Goal: Task Accomplishment & Management: Manage account settings

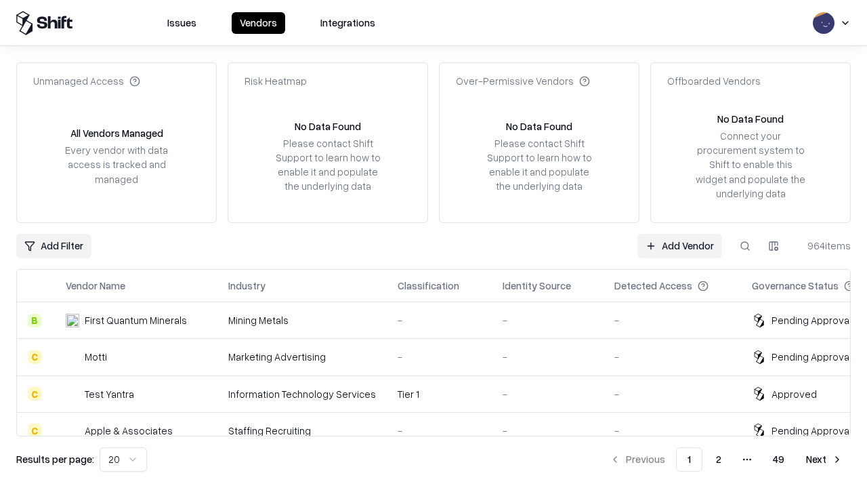
click at [680, 245] on link "Add Vendor" at bounding box center [680, 246] width 85 height 24
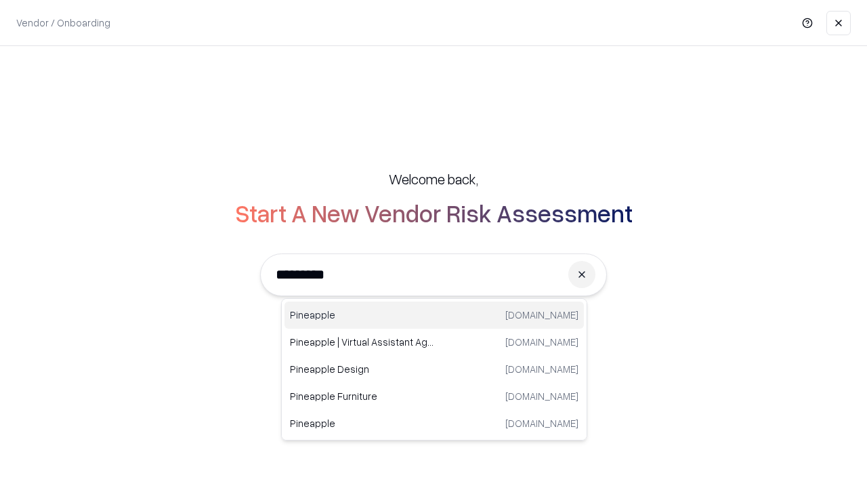
click at [434, 315] on div "Pineapple [DOMAIN_NAME]" at bounding box center [434, 314] width 299 height 27
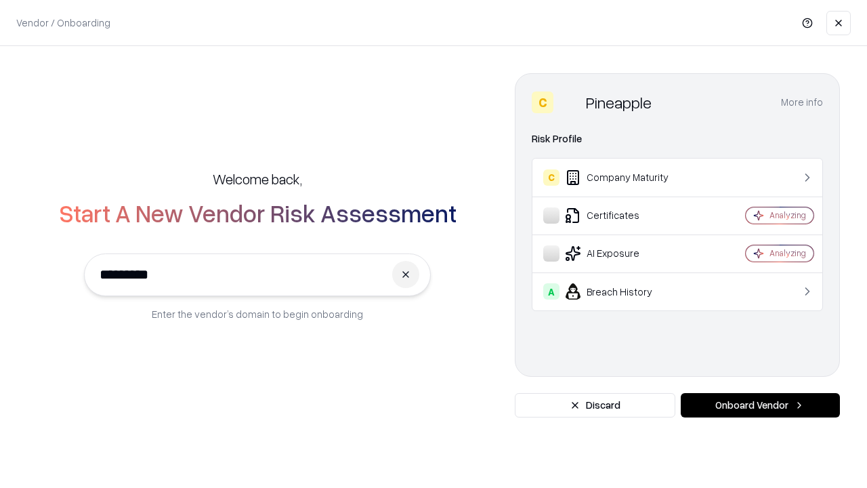
type input "*********"
click at [760, 405] on button "Onboard Vendor" at bounding box center [760, 405] width 159 height 24
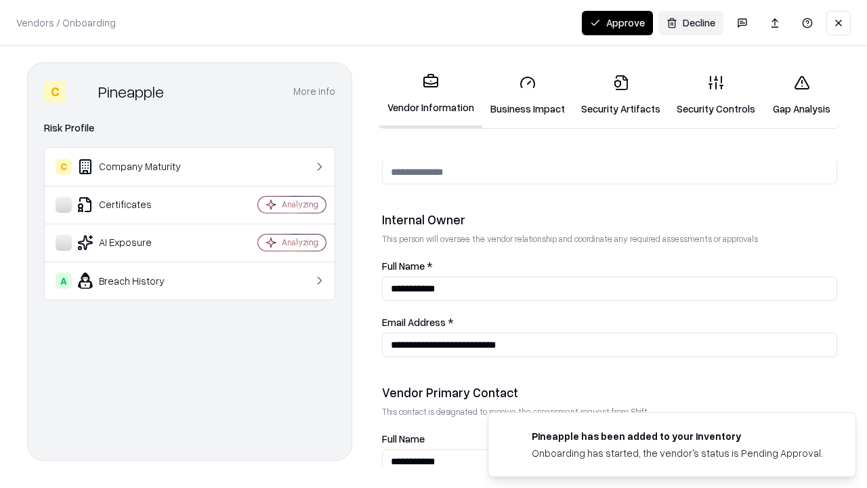
scroll to position [702, 0]
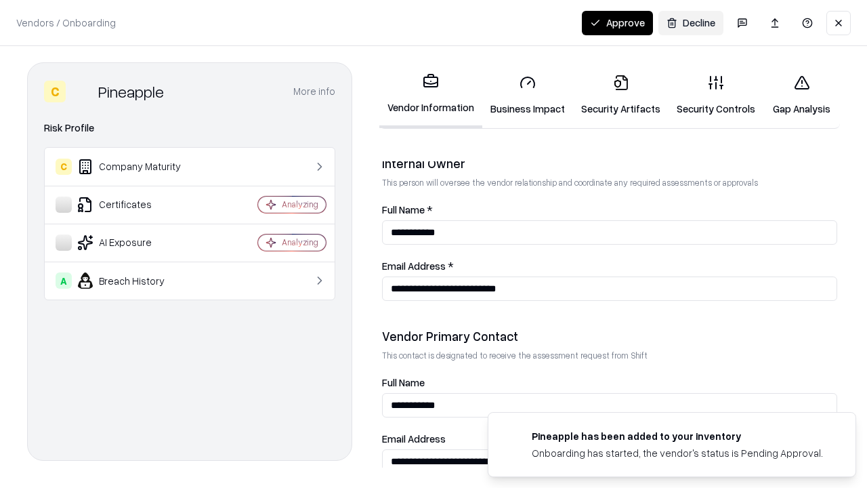
click at [528, 95] on link "Business Impact" at bounding box center [527, 95] width 91 height 63
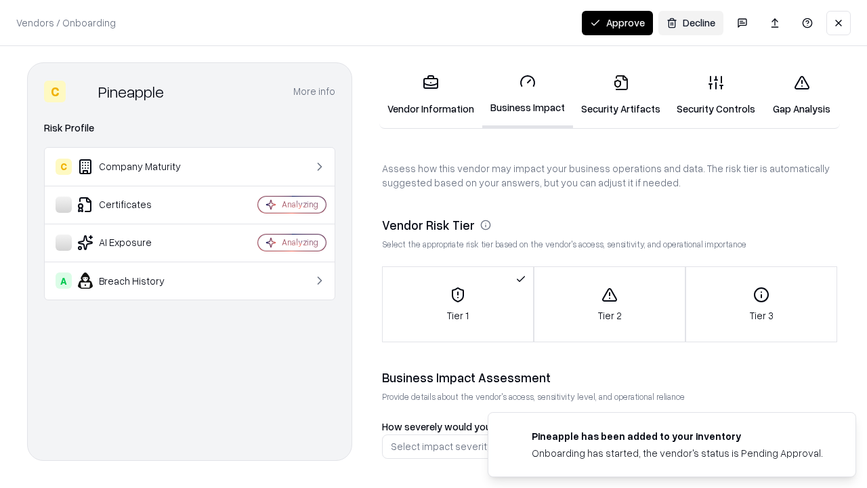
click at [621, 95] on link "Security Artifacts" at bounding box center [621, 95] width 96 height 63
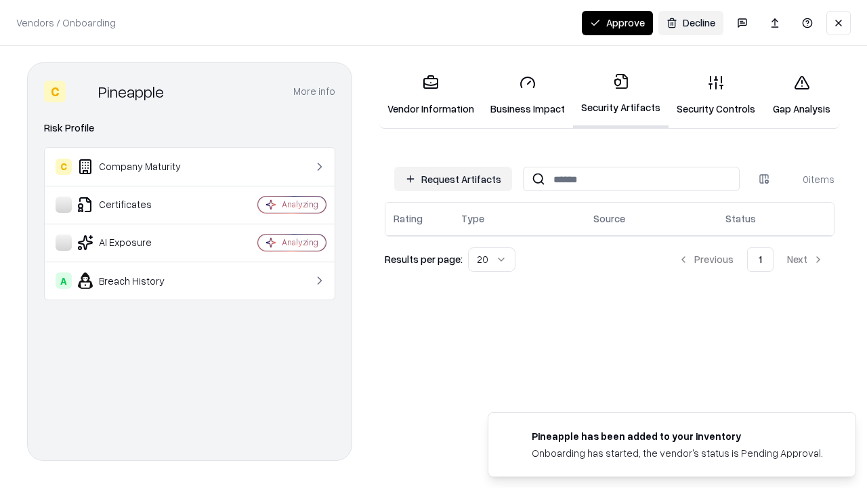
click at [453, 179] on button "Request Artifacts" at bounding box center [453, 179] width 118 height 24
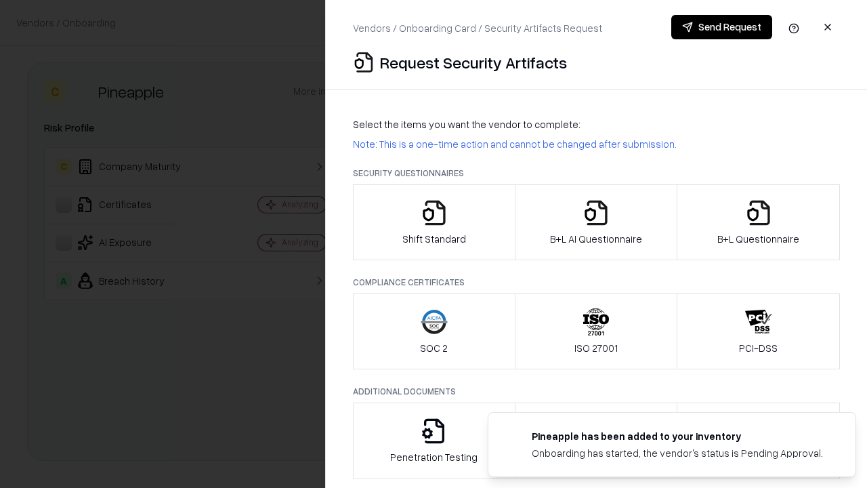
click at [434, 222] on icon "button" at bounding box center [434, 212] width 27 height 27
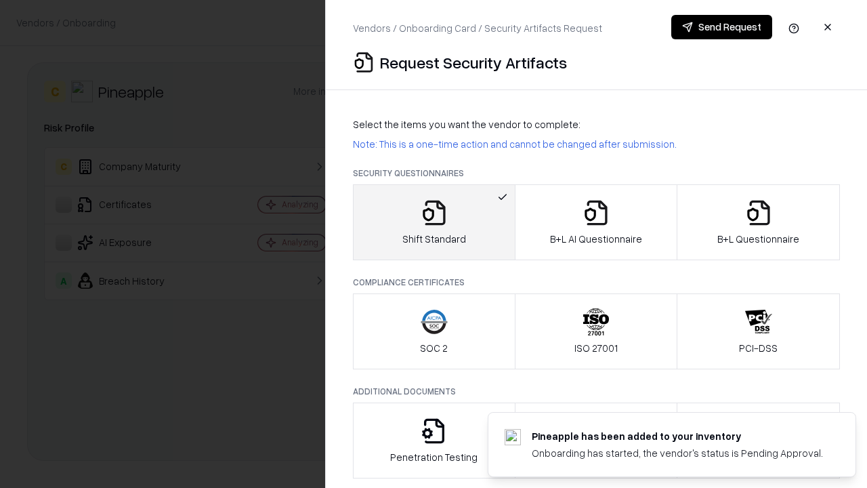
click at [722, 27] on button "Send Request" at bounding box center [721, 27] width 101 height 24
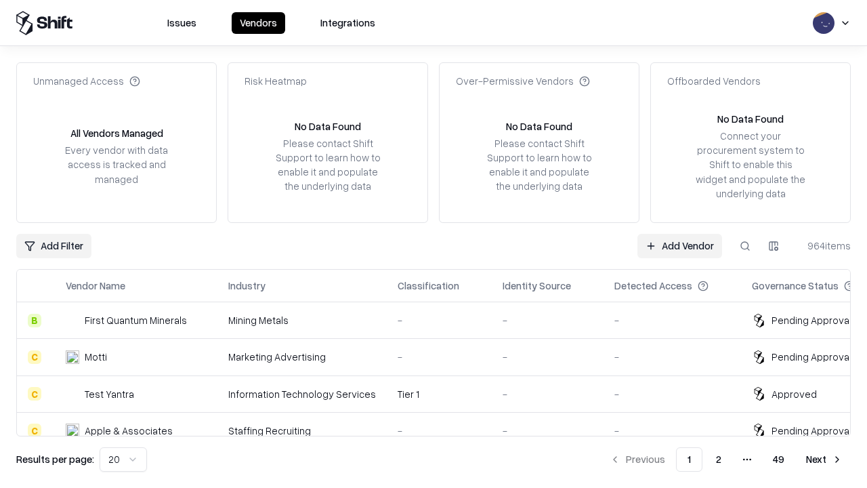
click at [745, 245] on button at bounding box center [745, 246] width 24 height 24
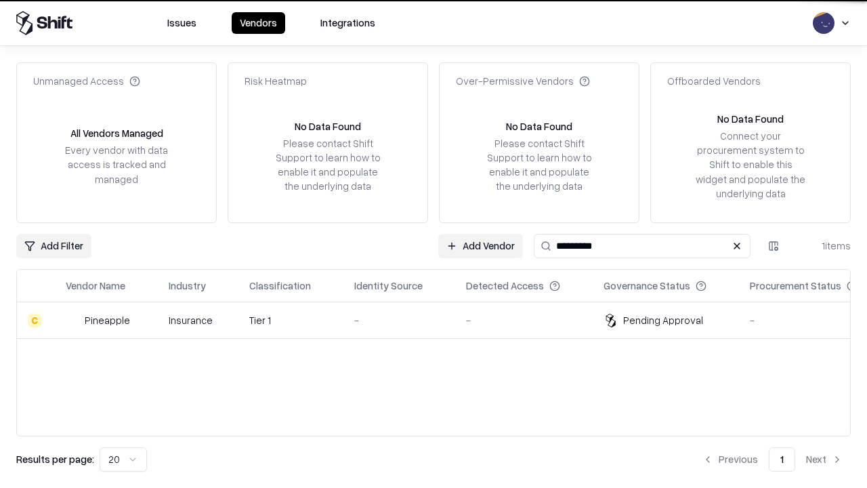
type input "*********"
click at [442, 320] on div "-" at bounding box center [399, 320] width 90 height 14
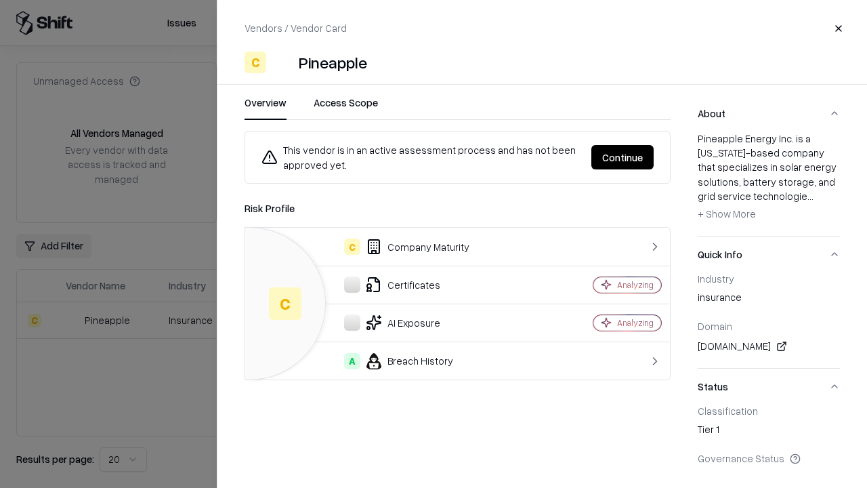
click at [623, 157] on button "Continue" at bounding box center [622, 157] width 62 height 24
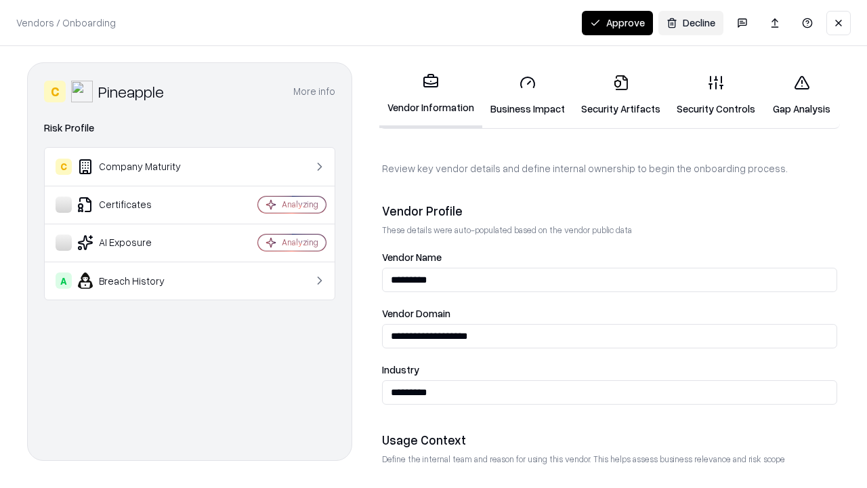
click at [621, 95] on link "Security Artifacts" at bounding box center [621, 95] width 96 height 63
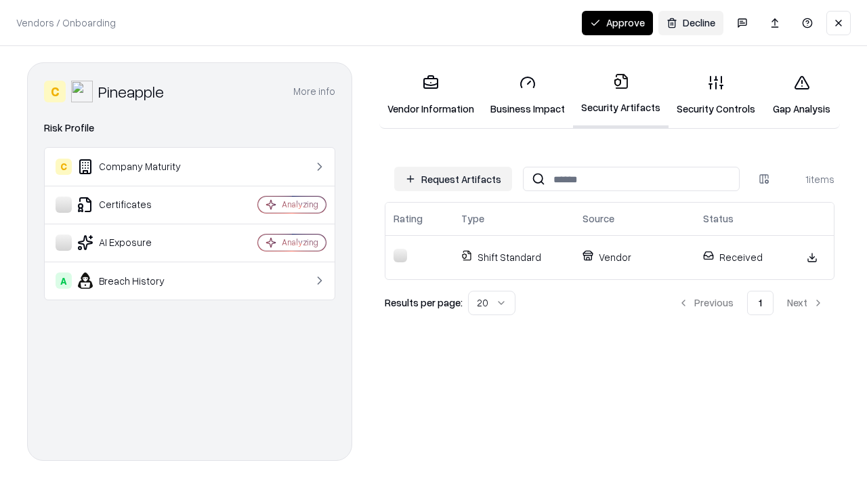
click at [617, 22] on button "Approve" at bounding box center [617, 23] width 71 height 24
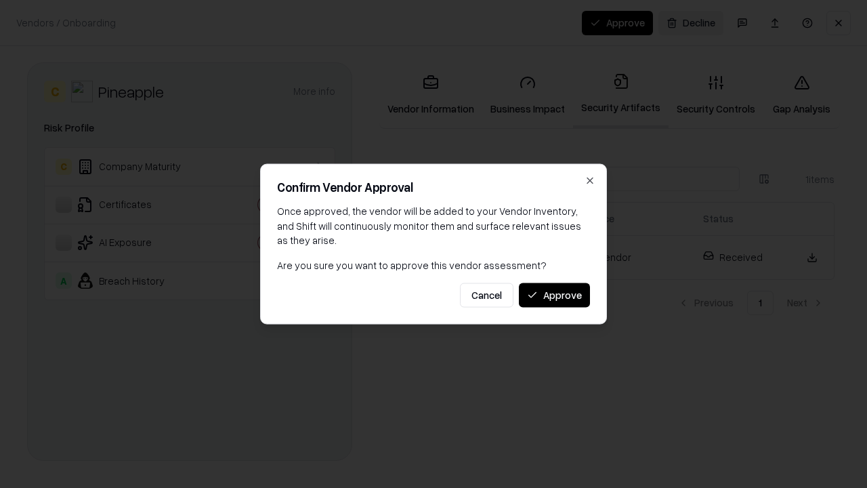
click at [554, 295] on button "Approve" at bounding box center [554, 295] width 71 height 24
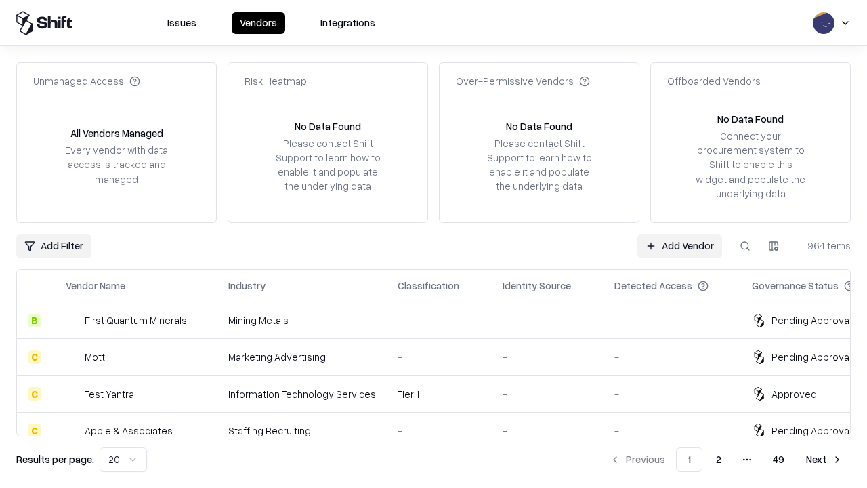
type input "*********"
click at [680, 245] on link "Add Vendor" at bounding box center [680, 246] width 85 height 24
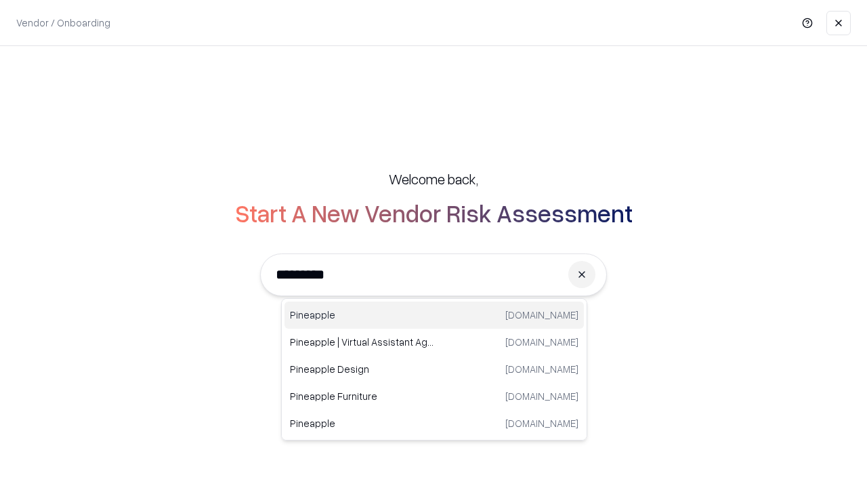
click at [434, 315] on div "Pineapple [DOMAIN_NAME]" at bounding box center [434, 314] width 299 height 27
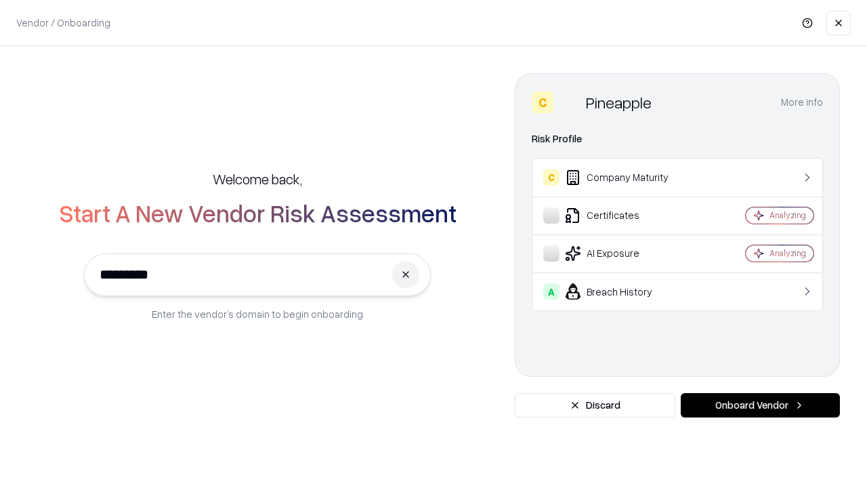
type input "*********"
click at [760, 405] on button "Onboard Vendor" at bounding box center [760, 405] width 159 height 24
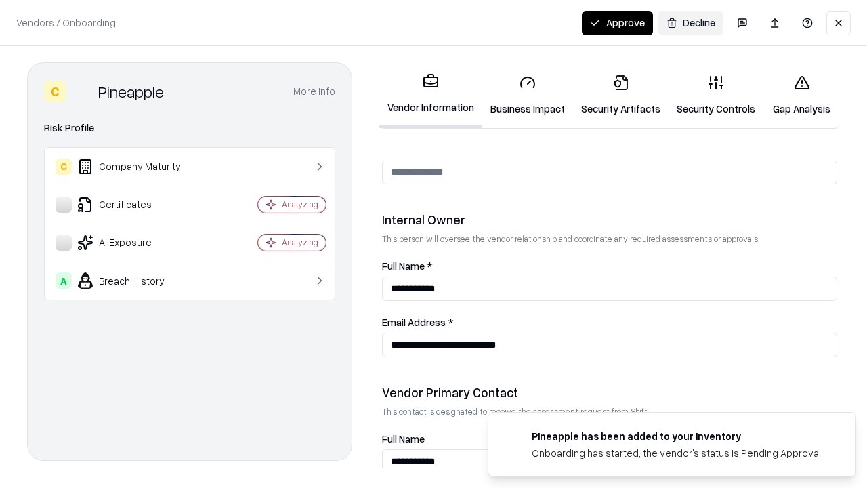
scroll to position [702, 0]
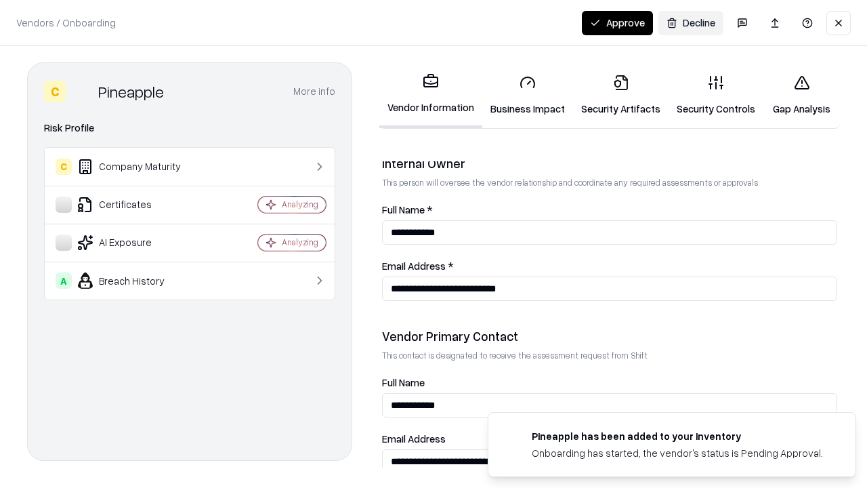
click at [617, 22] on button "Approve" at bounding box center [617, 23] width 71 height 24
